Goal: Information Seeking & Learning: Learn about a topic

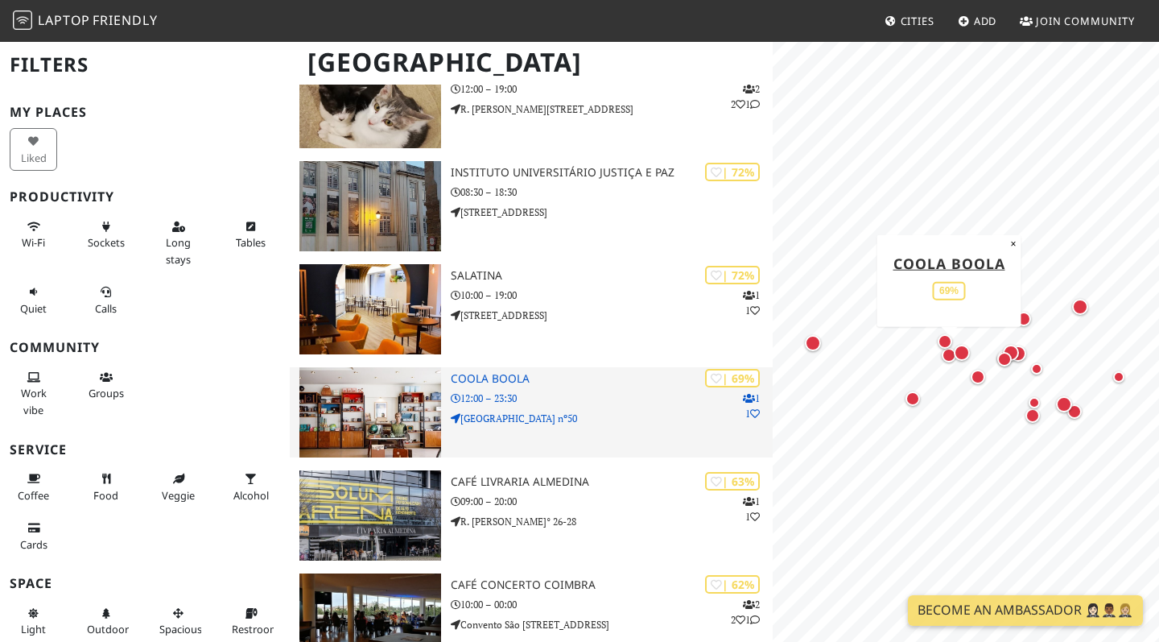
scroll to position [903, 0]
click at [546, 392] on p "12:00 – 23:30" at bounding box center [612, 397] width 322 height 15
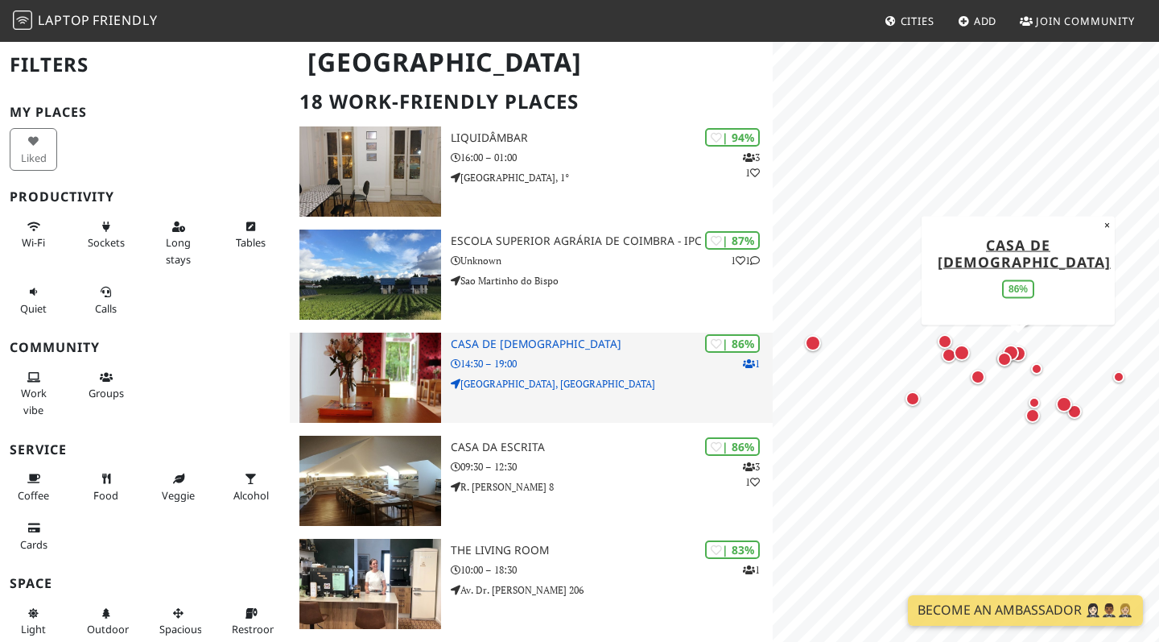
scroll to position [114, 0]
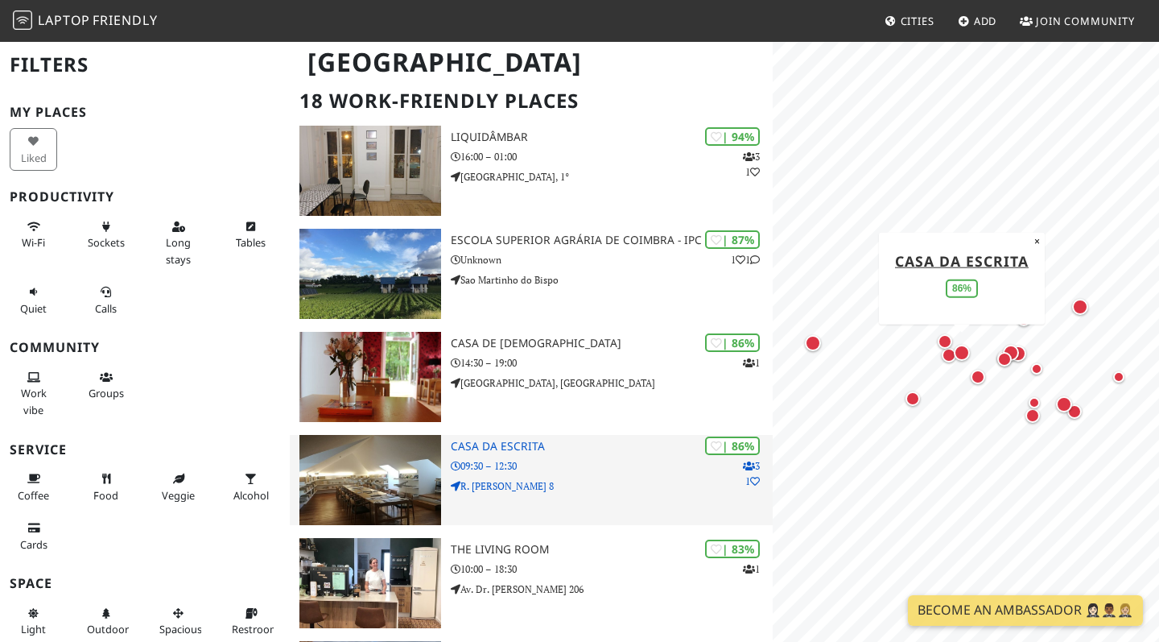
click at [617, 478] on p "R. João Jacinto 8" at bounding box center [612, 485] width 322 height 15
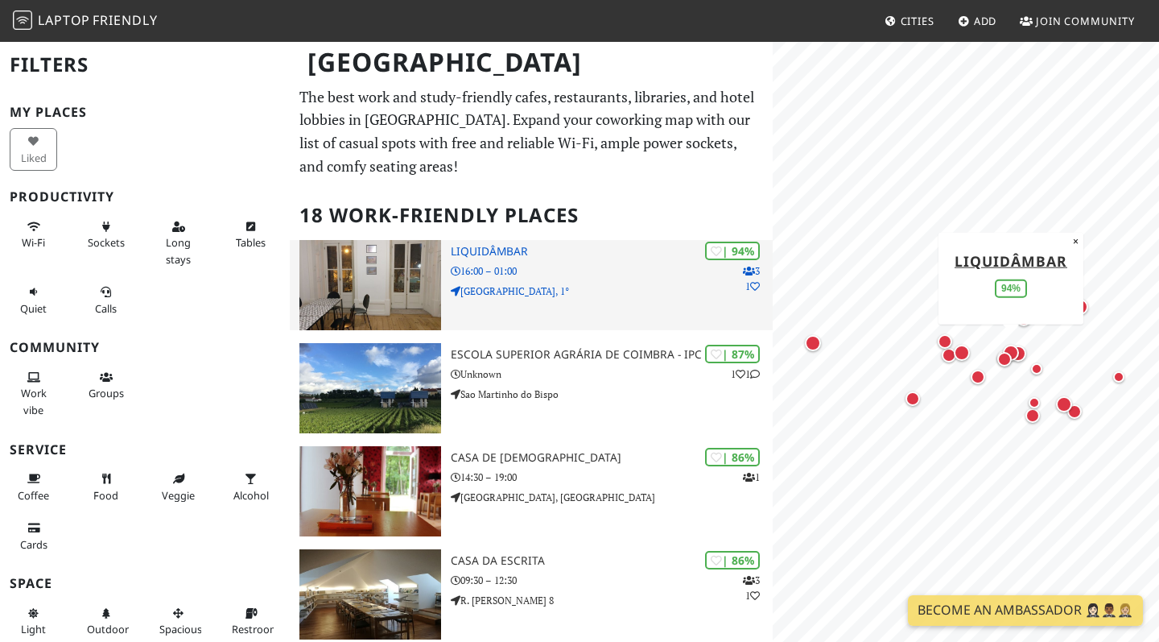
scroll to position [0, 0]
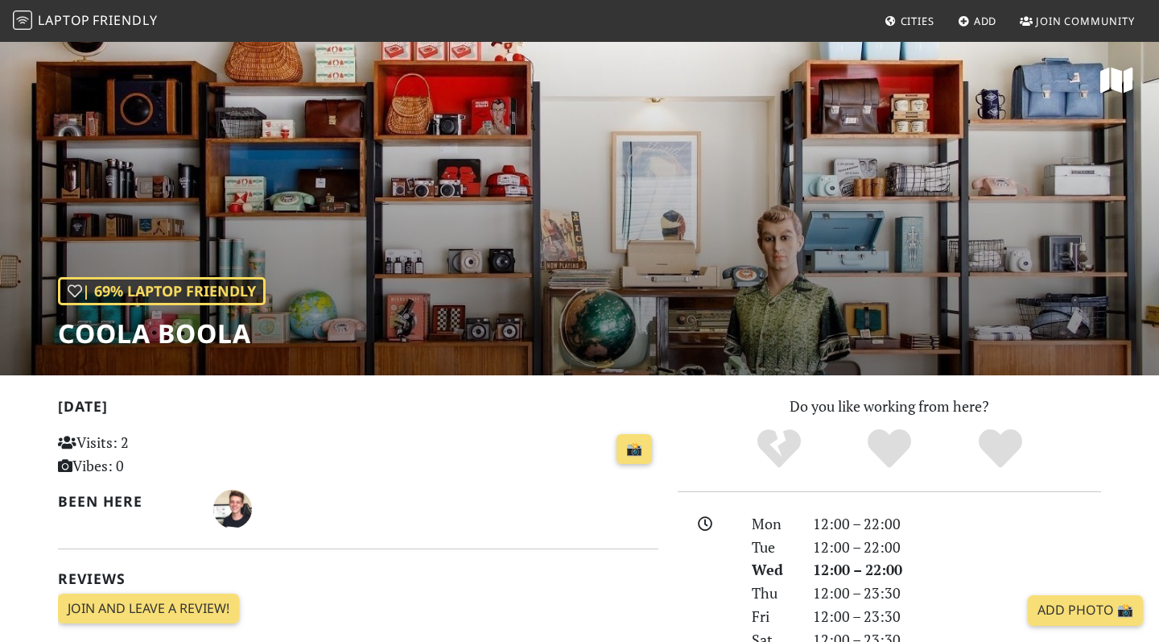
click at [531, 320] on div "| 69% Laptop Friendly Coola Boola" at bounding box center [579, 207] width 1159 height 335
click at [188, 324] on h1 "Coola Boola" at bounding box center [162, 333] width 208 height 31
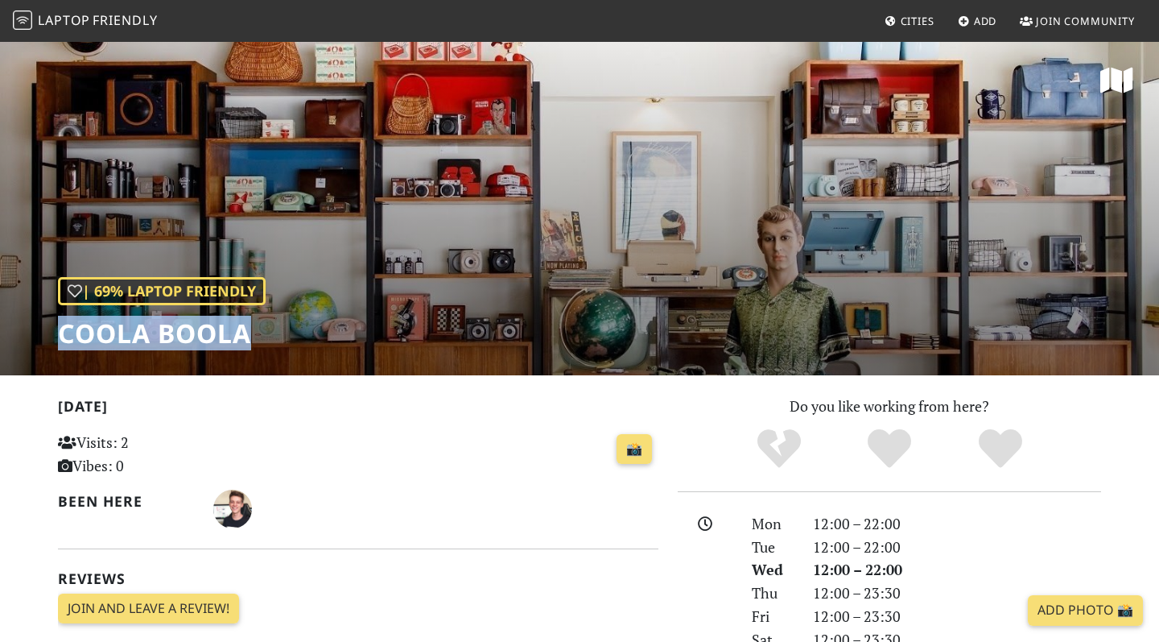
copy div "Coola Boola"
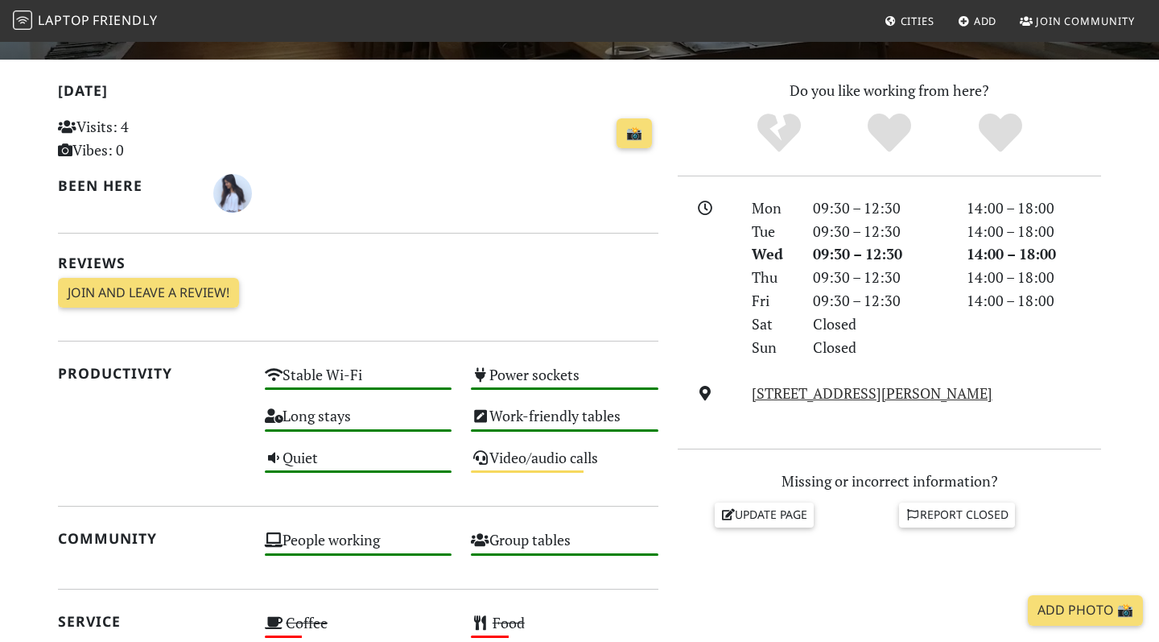
scroll to position [509, 0]
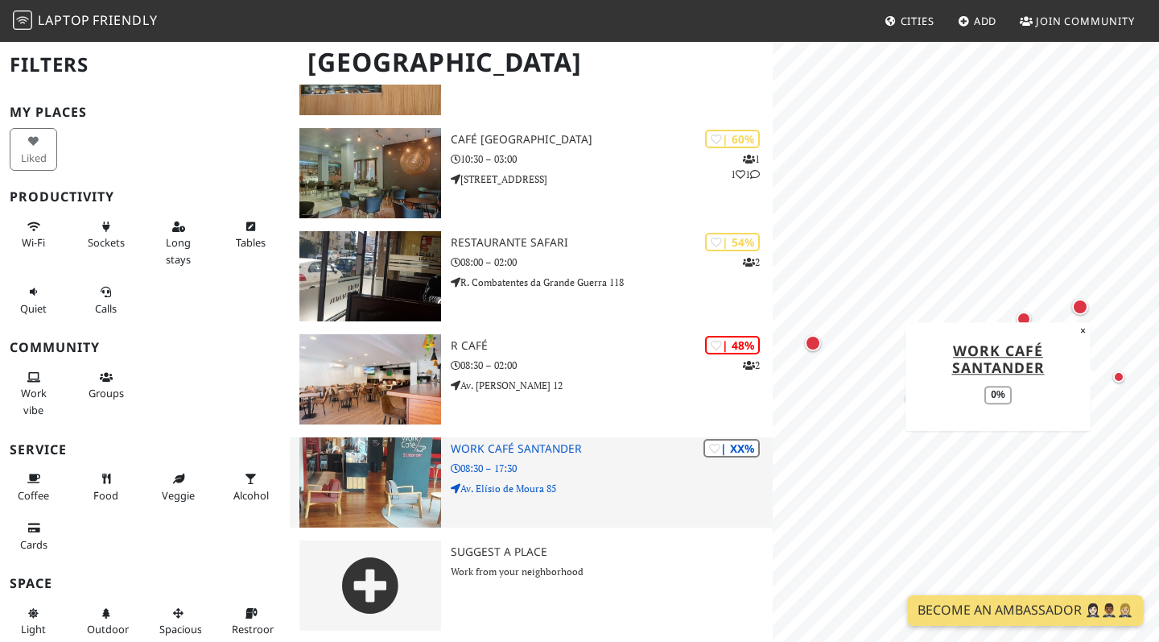
scroll to position [1553, 0]
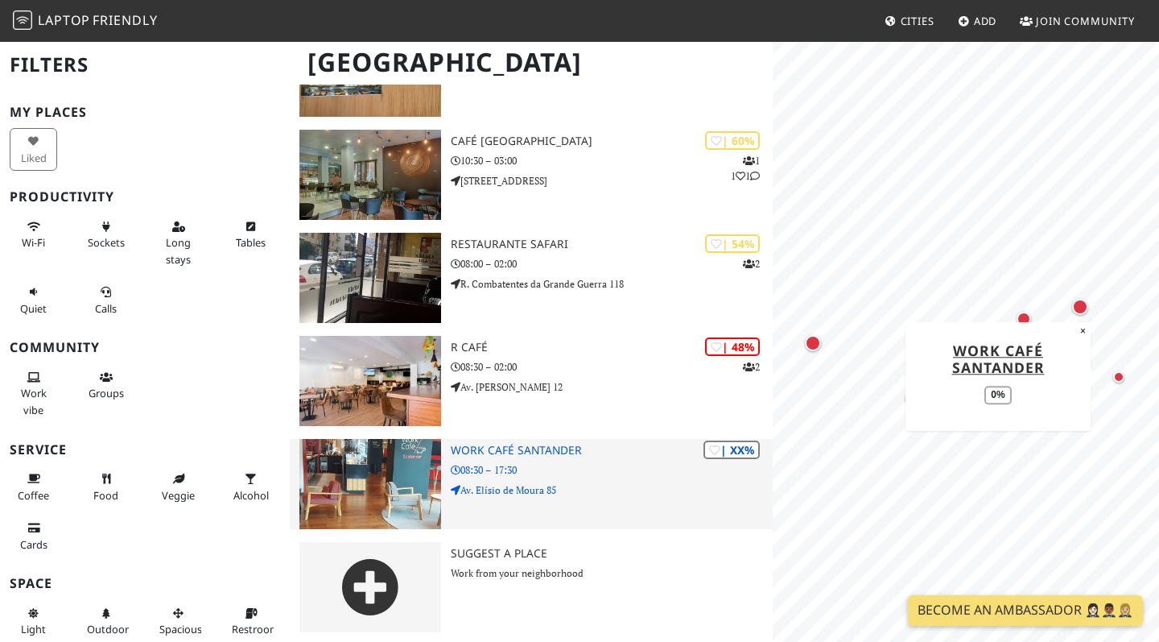
click at [540, 449] on h3 "Work Café Santander" at bounding box center [612, 451] width 322 height 14
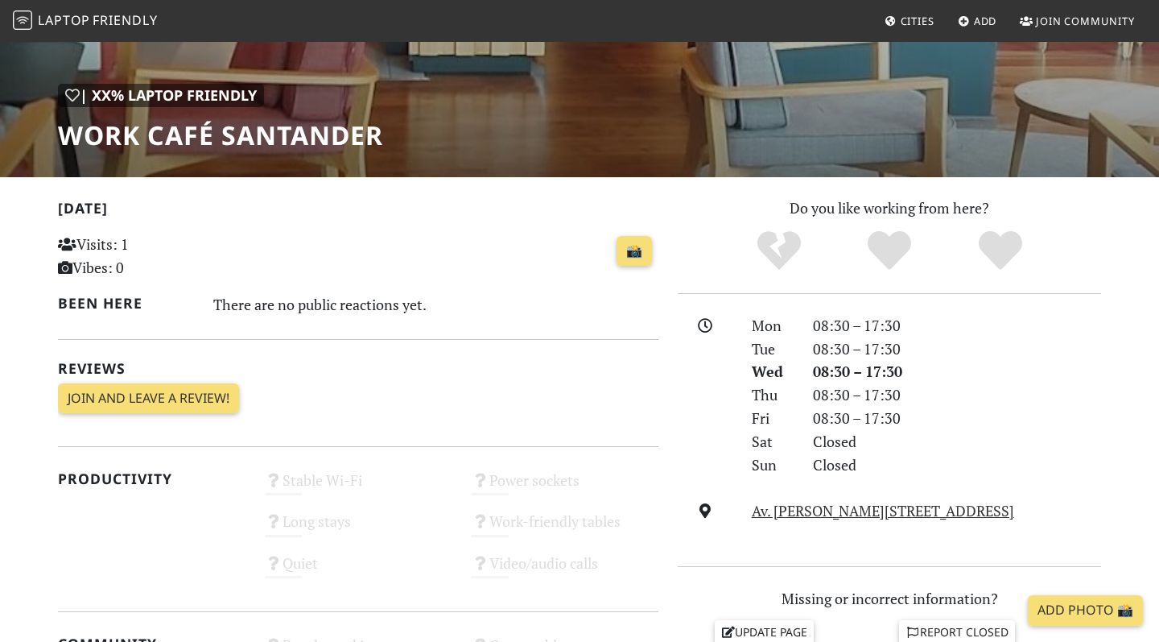
scroll to position [234, 0]
